Goal: Information Seeking & Learning: Learn about a topic

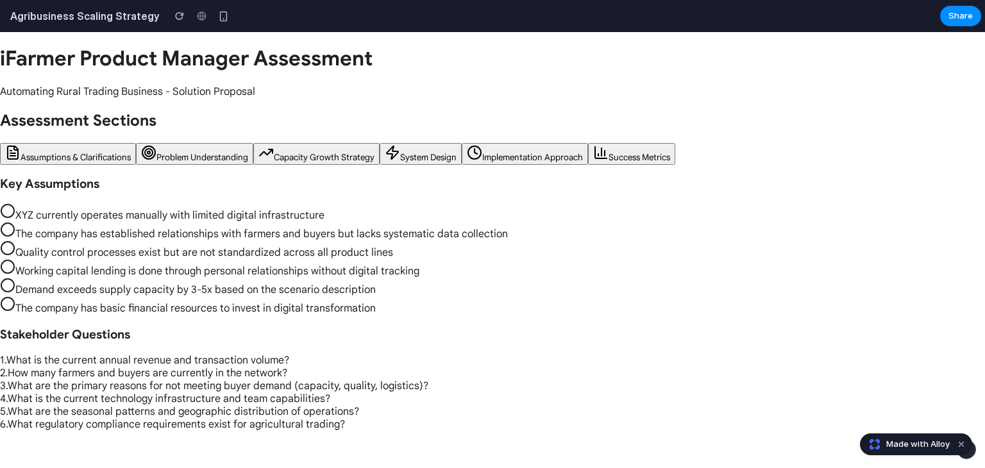
click at [187, 162] on button "Problem Understanding" at bounding box center [194, 154] width 117 height 22
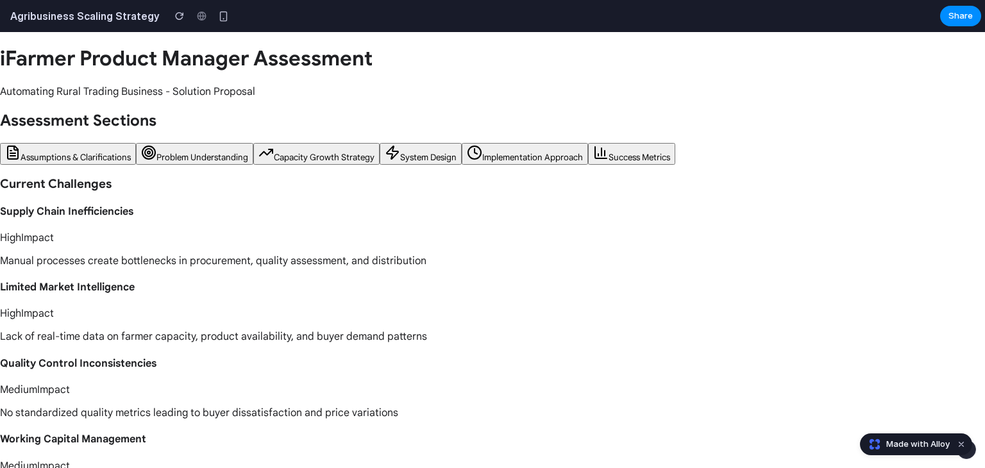
click at [287, 158] on span "Capacity Growth Strategy" at bounding box center [324, 157] width 101 height 11
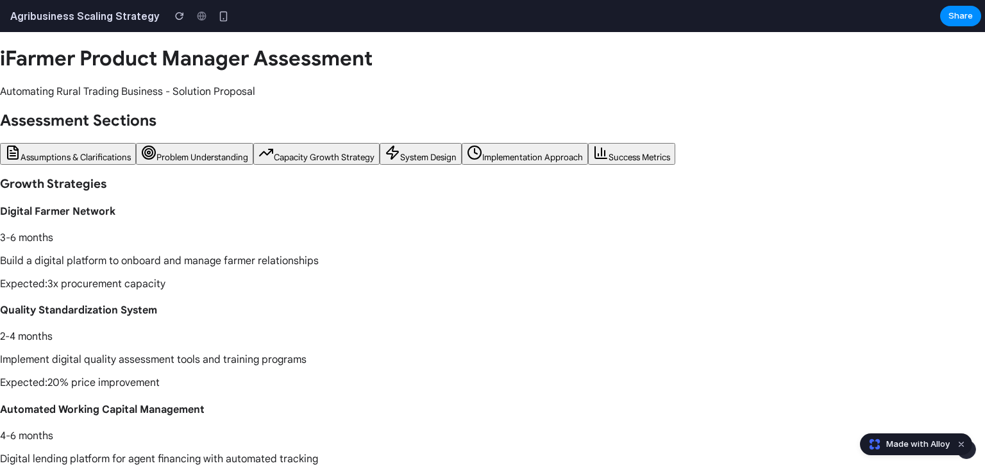
click at [417, 158] on span "System Design" at bounding box center [428, 157] width 56 height 11
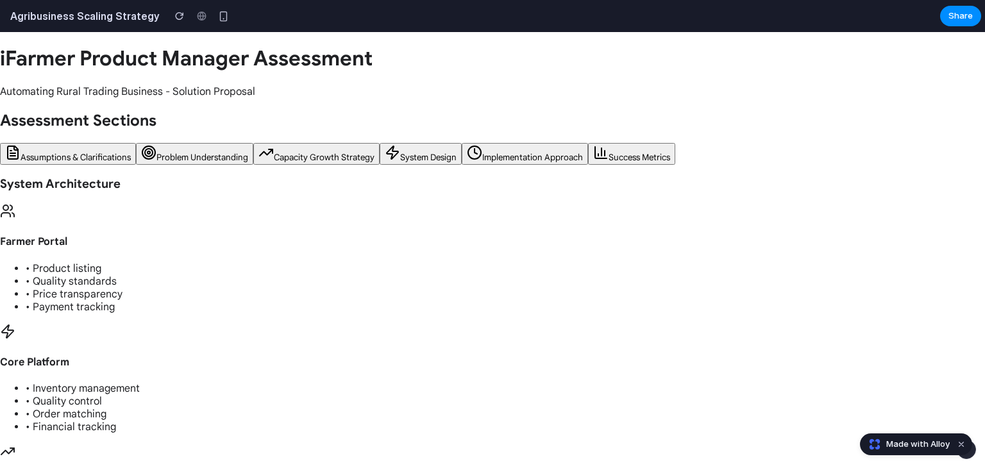
click at [476, 150] on icon at bounding box center [474, 152] width 15 height 15
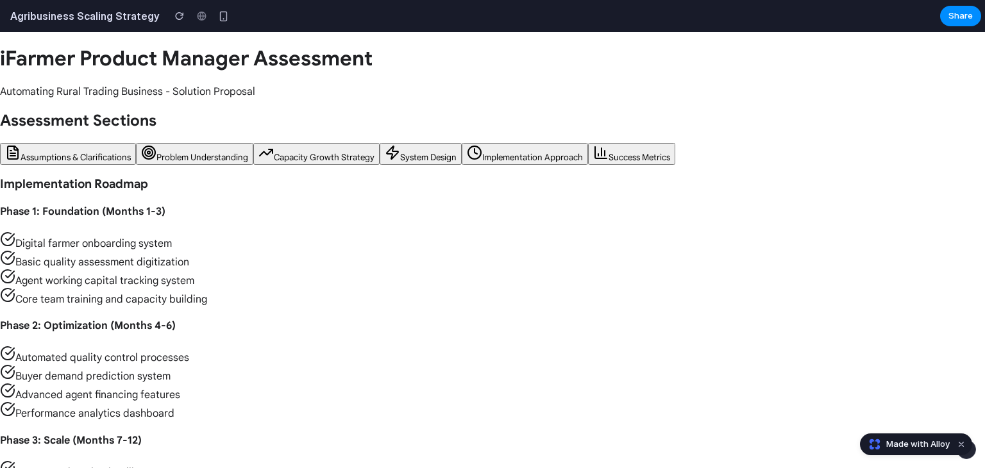
click at [616, 159] on span "Success Metrics" at bounding box center [640, 157] width 62 height 11
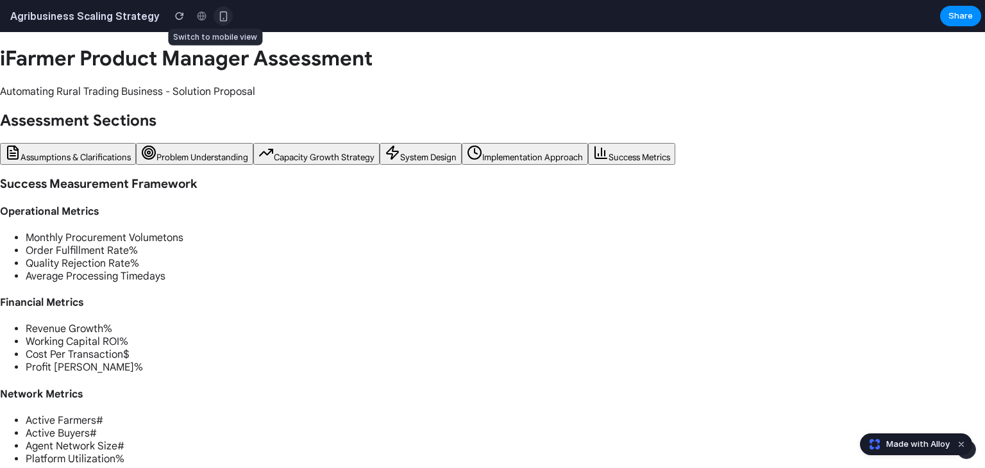
click at [218, 13] on div "button" at bounding box center [223, 16] width 11 height 11
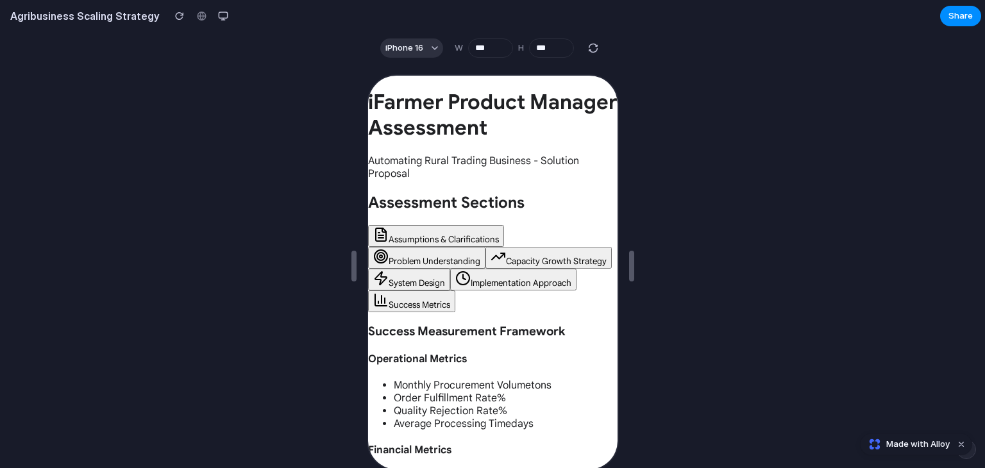
scroll to position [23, 0]
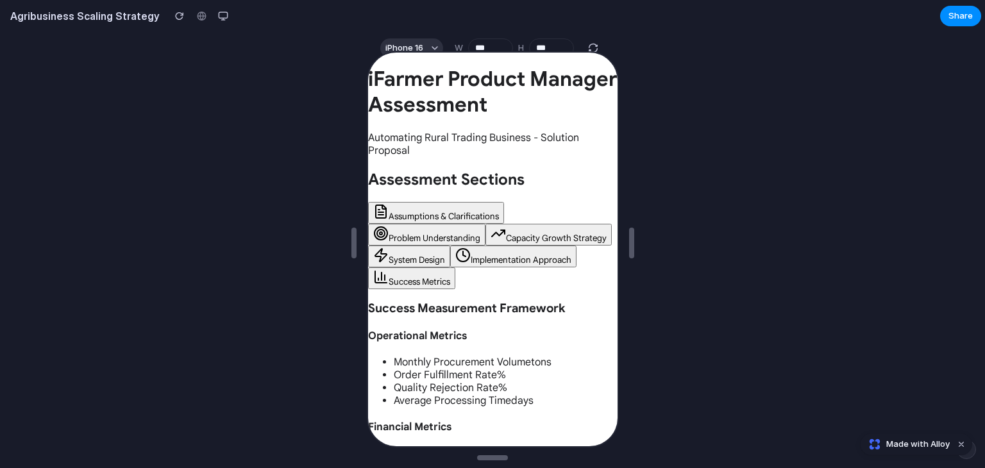
click at [447, 421] on h4 "Financial Metrics" at bounding box center [490, 425] width 249 height 13
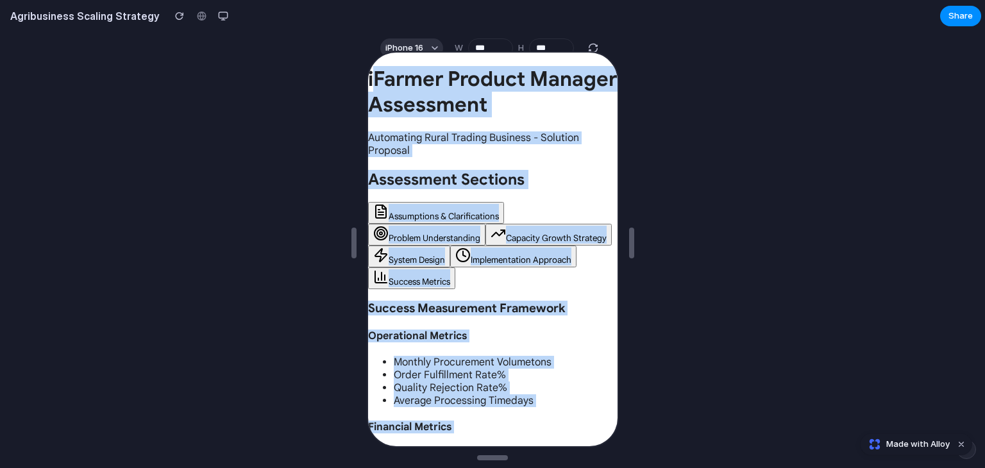
drag, startPoint x: 371, startPoint y: 75, endPoint x: 466, endPoint y: 496, distance: 431.7
click at [466, 445] on html "iFarmer Product Manager Assessment Automating Rural Trading Business - Solution…" at bounding box center [490, 248] width 249 height 394
drag, startPoint x: 631, startPoint y: 247, endPoint x: 686, endPoint y: 231, distance: 57.3
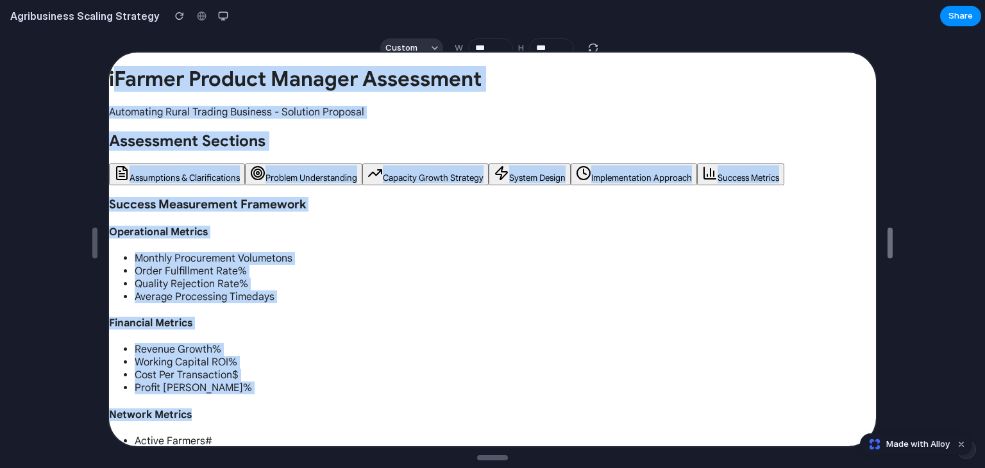
type input "****"
drag, startPoint x: 688, startPoint y: 237, endPoint x: 949, endPoint y: 212, distance: 262.2
drag, startPoint x: 90, startPoint y: 236, endPoint x: 0, endPoint y: 225, distance: 91.1
click at [330, 340] on div "Financial Metrics Revenue Growth % Working Capital ROI % Cost Per Transaction $…" at bounding box center [491, 354] width 767 height 78
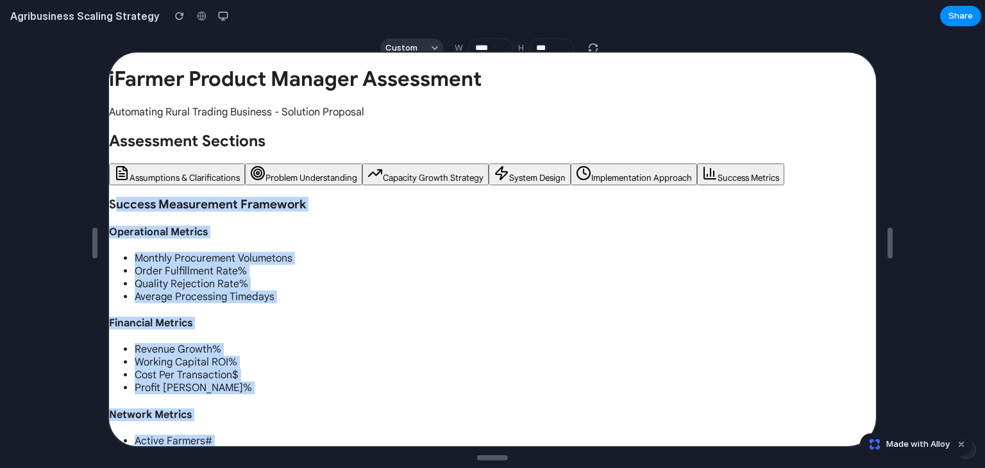
drag, startPoint x: 111, startPoint y: 201, endPoint x: 263, endPoint y: 496, distance: 331.8
click at [263, 445] on html "iFarmer Product Manager Assessment Automating Rural Trading Business - Solution…" at bounding box center [491, 248] width 767 height 394
click at [174, 252] on span "Monthly Procurement Volume" at bounding box center [201, 257] width 137 height 13
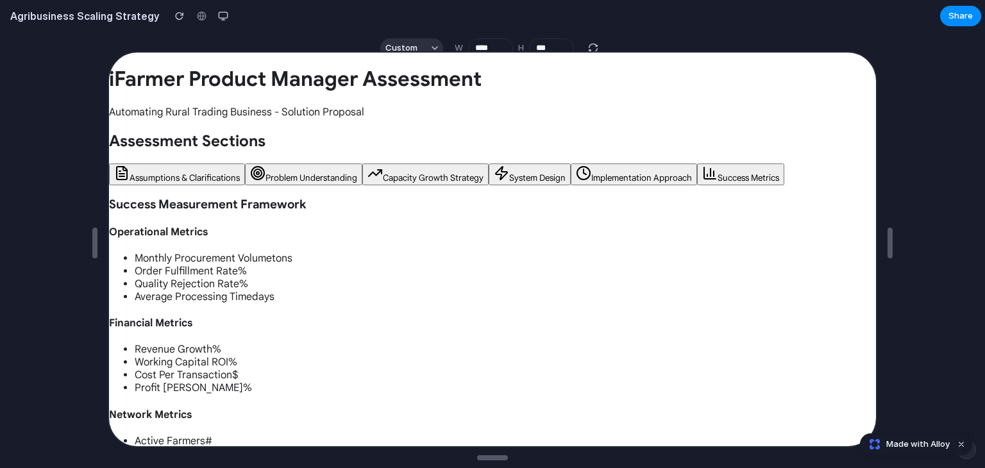
click at [185, 257] on span "Monthly Procurement Volume" at bounding box center [201, 257] width 137 height 13
drag, startPoint x: 185, startPoint y: 257, endPoint x: 164, endPoint y: 257, distance: 21.2
click at [164, 257] on span "Monthly Procurement Volume" at bounding box center [201, 257] width 137 height 13
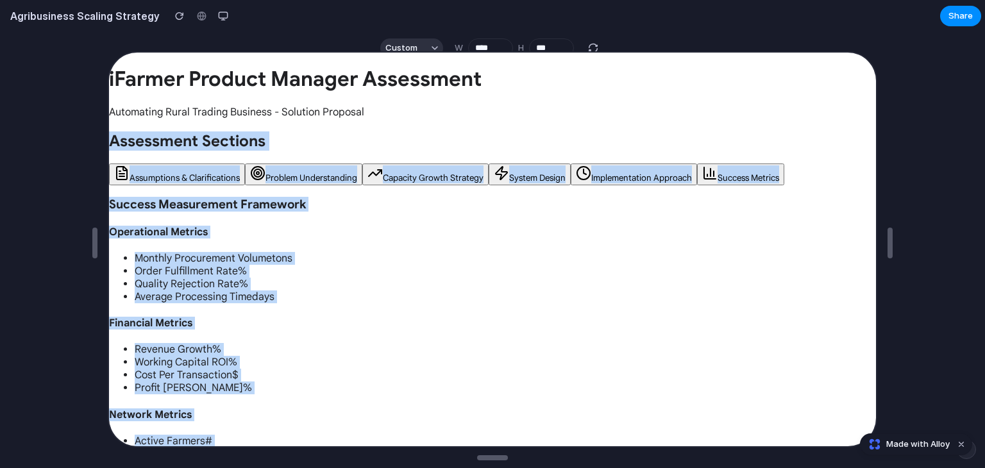
drag, startPoint x: 108, startPoint y: 139, endPoint x: 177, endPoint y: 496, distance: 364.5
click at [177, 445] on html "iFarmer Product Manager Assessment Automating Rural Trading Business - Solution…" at bounding box center [491, 248] width 767 height 394
copy div "Assessment Sections Assumptions & Clarifications Problem Understanding Capacity…"
click at [244, 221] on div "Success Measurement Framework Operational Metrics Monthly Procurement Volume to…" at bounding box center [491, 386] width 767 height 380
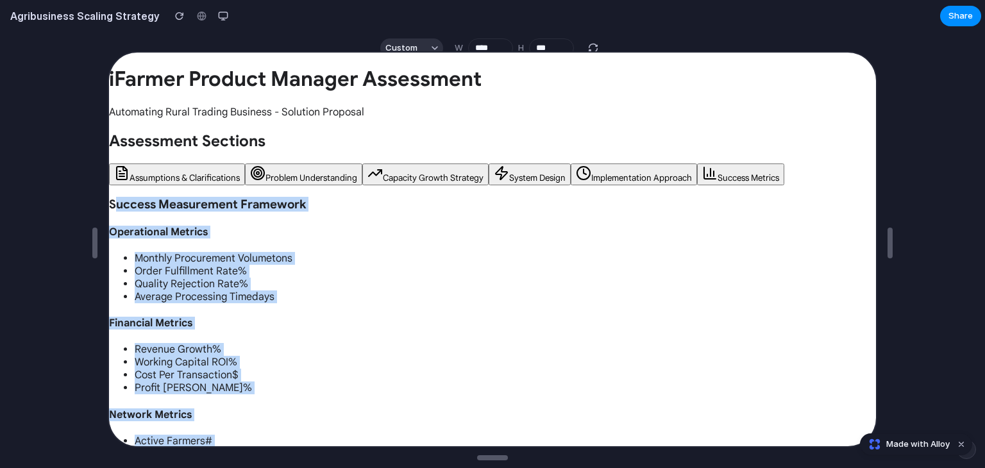
drag, startPoint x: 112, startPoint y: 205, endPoint x: 201, endPoint y: 496, distance: 304.3
click at [201, 445] on html "iFarmer Product Manager Assessment Automating Rural Trading Business - Solution…" at bounding box center [491, 248] width 767 height 394
click at [214, 248] on div "Operational Metrics Monthly Procurement Volume tons Order Fulfillment Rate % Qu…" at bounding box center [491, 263] width 767 height 78
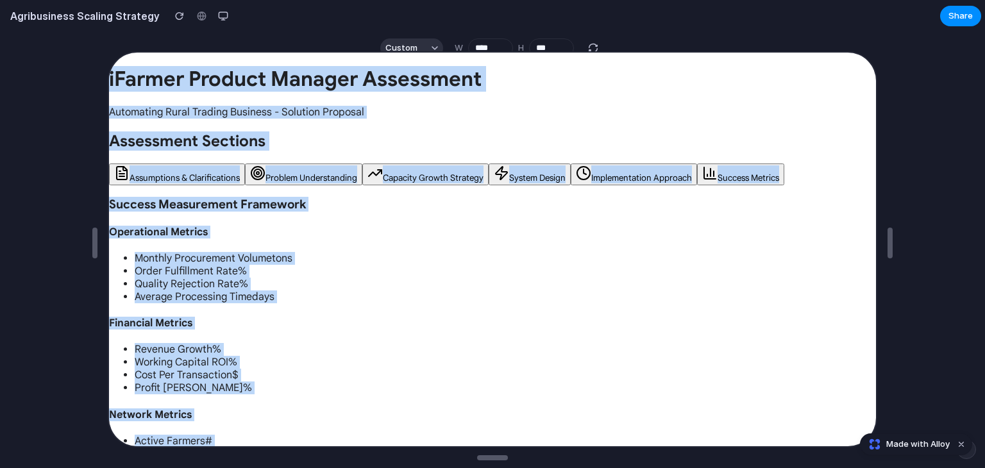
click at [762, 175] on span "Success Metrics" at bounding box center [747, 176] width 62 height 11
click at [660, 316] on h4 "Financial Metrics" at bounding box center [491, 321] width 767 height 13
